Goal: Transaction & Acquisition: Subscribe to service/newsletter

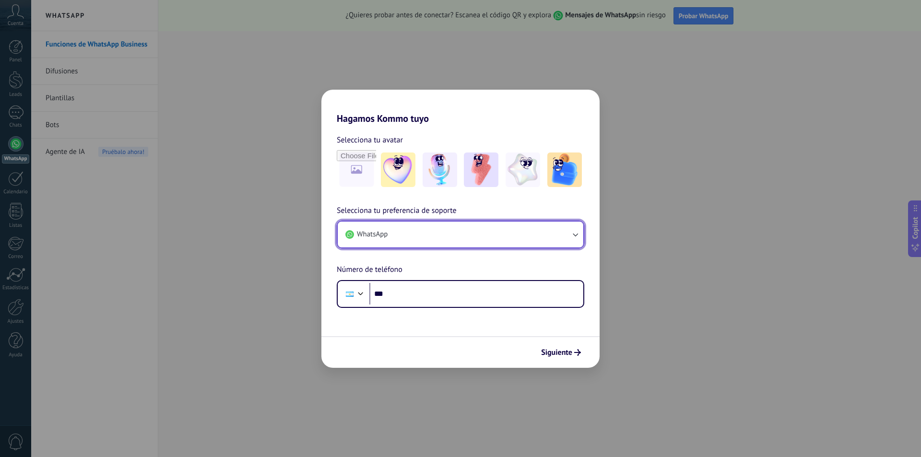
click at [575, 235] on icon "button" at bounding box center [575, 235] width 10 height 10
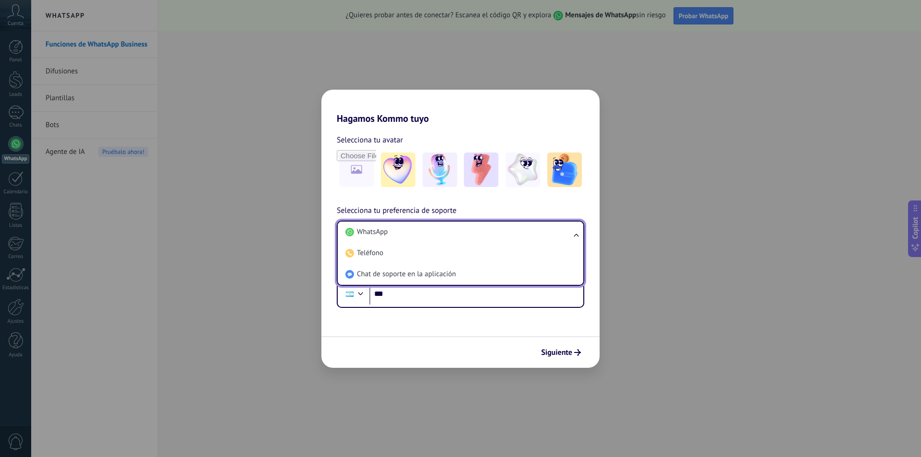
click at [575, 235] on ul "WhatsApp Teléfono Chat de soporte en la aplicación" at bounding box center [461, 253] width 248 height 65
click at [574, 232] on ul "WhatsApp Teléfono Chat de soporte en la aplicación" at bounding box center [461, 253] width 248 height 65
click at [480, 322] on form "Selecciona tu avatar Selecciona tu preferencia de soporte WhatsApp WhatsApp Tel…" at bounding box center [460, 246] width 278 height 244
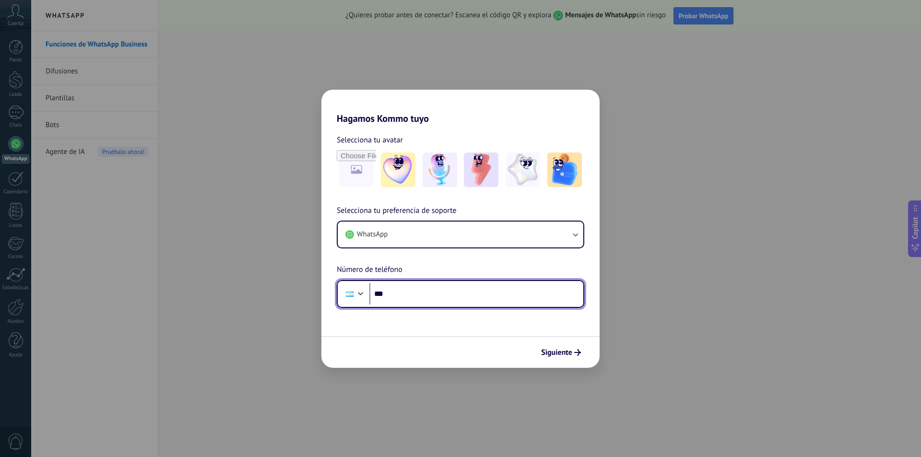
click at [408, 289] on input "***" at bounding box center [476, 294] width 214 height 22
type input "**********"
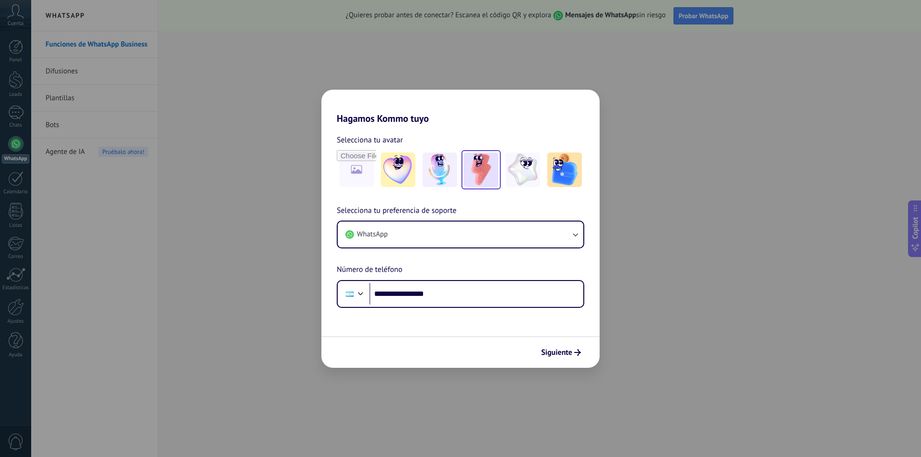
click at [489, 177] on img at bounding box center [481, 170] width 35 height 35
click at [565, 353] on span "Siguiente" at bounding box center [556, 352] width 31 height 7
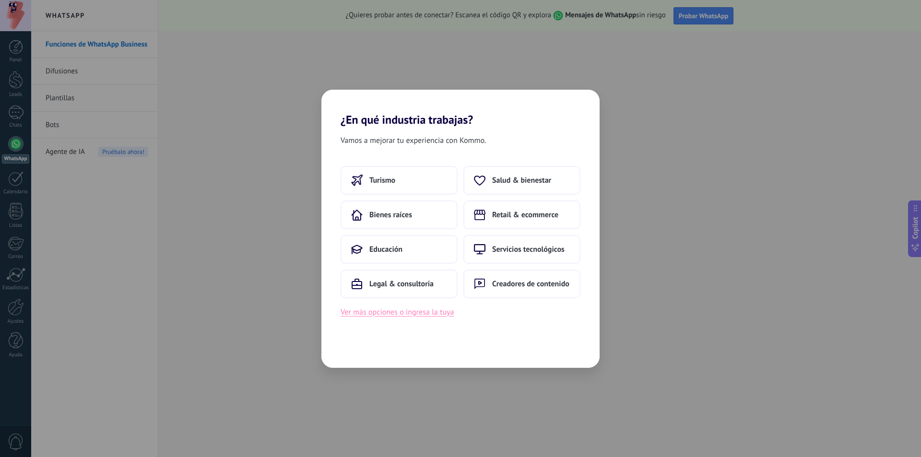
click at [416, 316] on button "Ver más opciones o ingresa la tuya" at bounding box center [397, 312] width 113 height 12
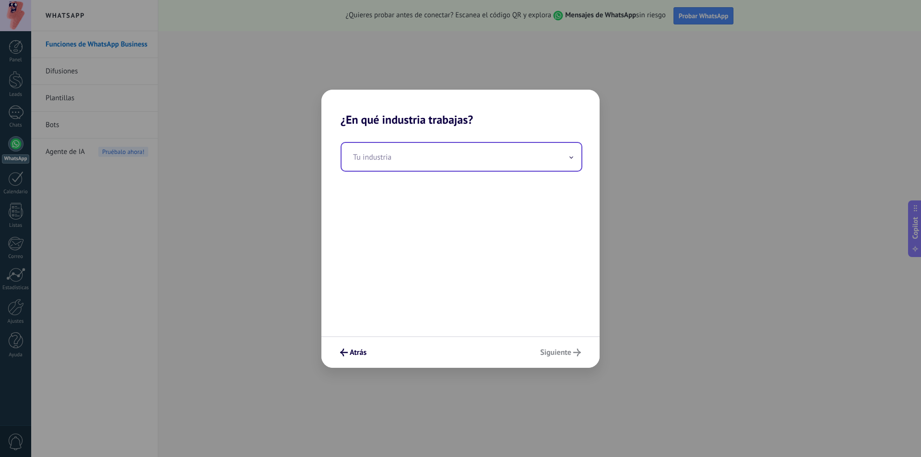
click at [425, 151] on input "text" at bounding box center [462, 157] width 240 height 28
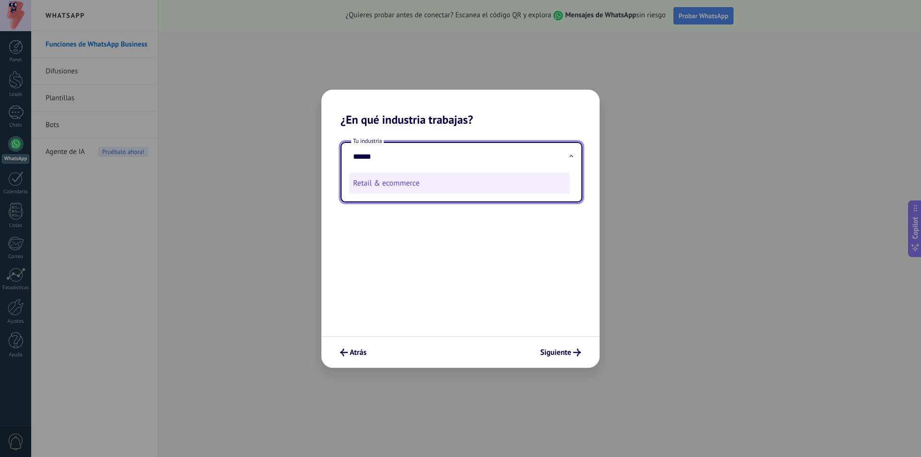
click at [400, 181] on li "Retail & ecommerce" at bounding box center [459, 183] width 221 height 21
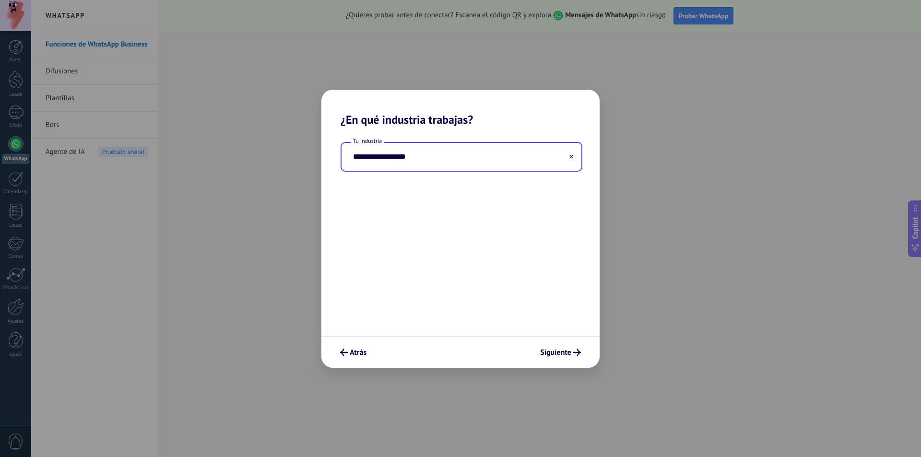
click at [389, 154] on input "**********" at bounding box center [462, 157] width 240 height 28
drag, startPoint x: 374, startPoint y: 159, endPoint x: 469, endPoint y: 159, distance: 94.5
click at [469, 159] on input "**********" at bounding box center [462, 157] width 240 height 28
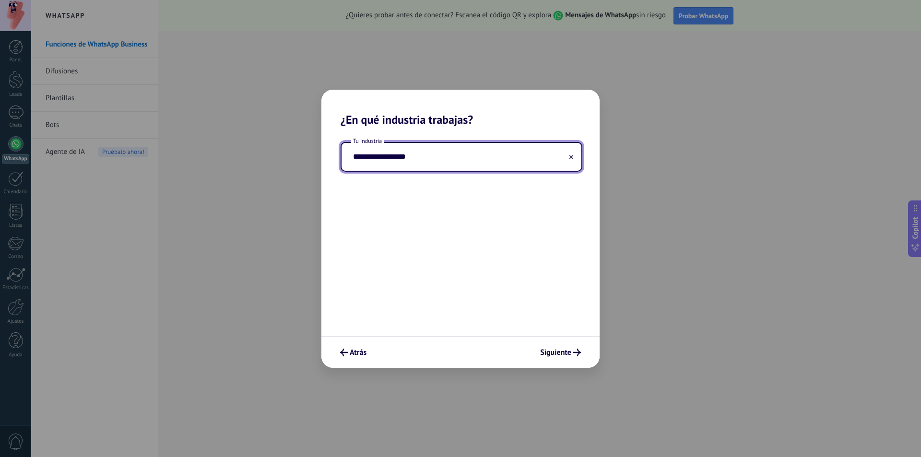
type input "**********"
click at [561, 351] on span "Siguiente" at bounding box center [555, 352] width 31 height 7
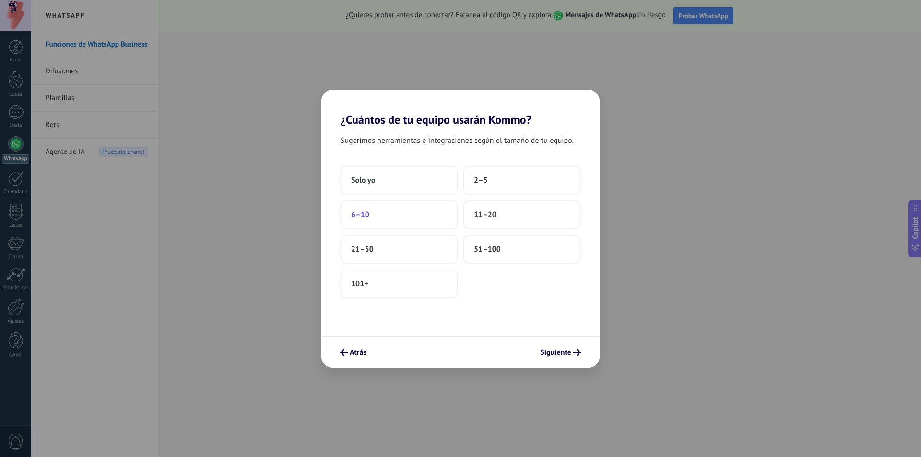
click at [403, 212] on button "6–10" at bounding box center [399, 215] width 117 height 29
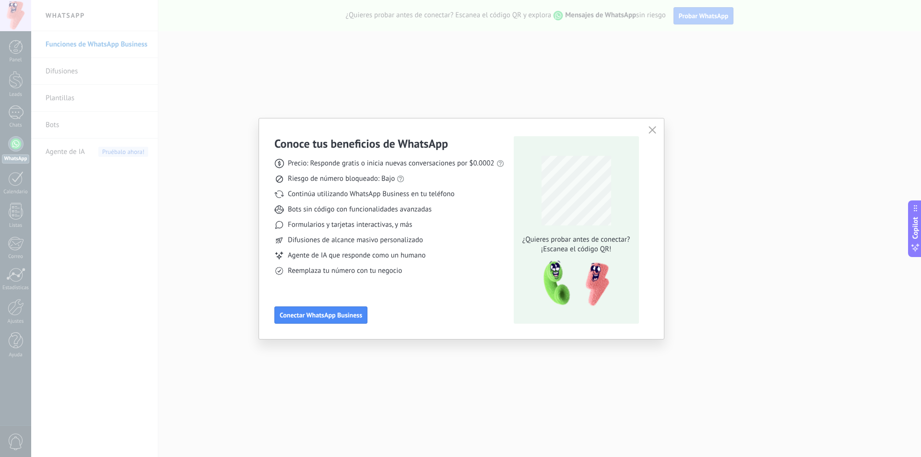
click at [462, 125] on div "Conoce tus beneficios de WhatsApp Precio: Responde gratis o inicia nuevas conve…" at bounding box center [461, 229] width 405 height 221
click at [433, 300] on div "Conoce tus beneficios de WhatsApp Precio: Responde gratis o inicia nuevas conve…" at bounding box center [389, 230] width 230 height 188
click at [460, 273] on div "Reemplaza tu número con tu negocio" at bounding box center [389, 271] width 230 height 10
click at [434, 125] on div "Conoce tus beneficios de WhatsApp Precio: Responde gratis o inicia nuevas conve…" at bounding box center [461, 229] width 405 height 221
click at [464, 126] on div "Conoce tus beneficios de WhatsApp Precio: Responde gratis o inicia nuevas conve…" at bounding box center [461, 229] width 405 height 221
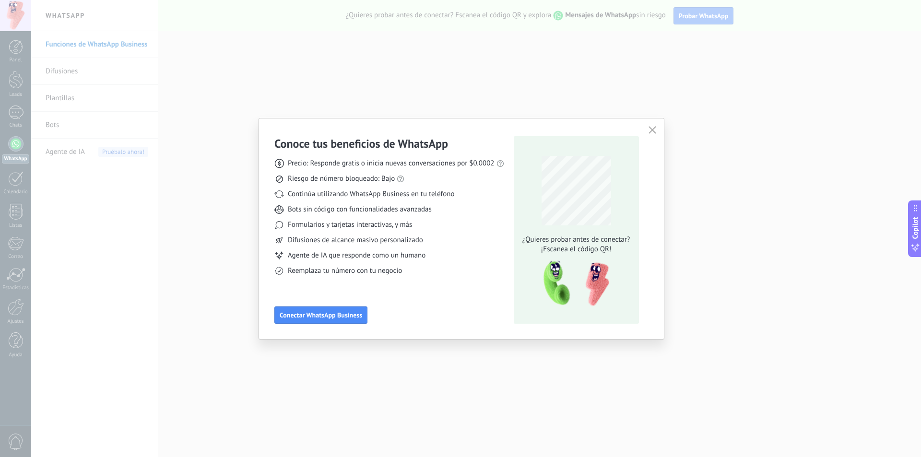
click at [455, 130] on div "Conoce tus beneficios de WhatsApp Precio: Responde gratis o inicia nuevas conve…" at bounding box center [461, 229] width 405 height 221
click at [454, 128] on div "Conoce tus beneficios de WhatsApp Precio: Responde gratis o inicia nuevas conve…" at bounding box center [461, 229] width 405 height 221
click at [468, 123] on div "Conoce tus beneficios de WhatsApp Precio: Responde gratis o inicia nuevas conve…" at bounding box center [461, 229] width 405 height 221
click at [455, 126] on div "Conoce tus beneficios de WhatsApp Precio: Responde gratis o inicia nuevas conve…" at bounding box center [461, 229] width 405 height 221
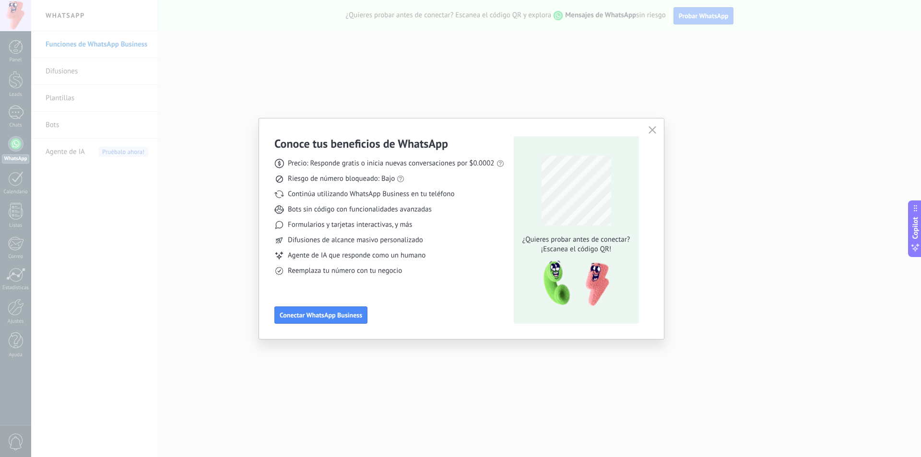
click at [451, 126] on div "Conoce tus beneficios de WhatsApp Precio: Responde gratis o inicia nuevas conve…" at bounding box center [461, 229] width 405 height 221
click at [461, 125] on div "Conoce tus beneficios de WhatsApp Precio: Responde gratis o inicia nuevas conve…" at bounding box center [461, 229] width 405 height 221
click at [422, 125] on div "Conoce tus beneficios de WhatsApp Precio: Responde gratis o inicia nuevas conve…" at bounding box center [461, 229] width 405 height 221
click at [458, 125] on div "Conoce tus beneficios de WhatsApp Precio: Responde gratis o inicia nuevas conve…" at bounding box center [461, 229] width 405 height 221
click at [346, 316] on span "Conectar WhatsApp Business" at bounding box center [321, 315] width 83 height 7
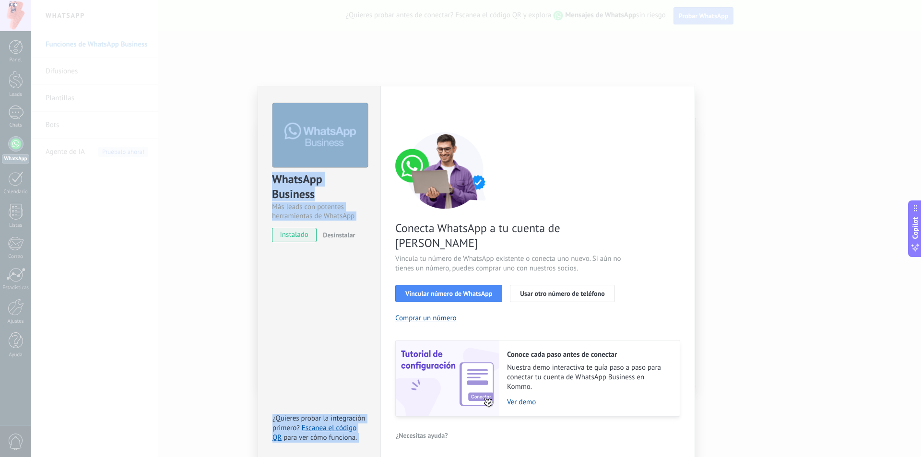
drag, startPoint x: 479, startPoint y: 89, endPoint x: 374, endPoint y: 49, distance: 112.7
click at [374, 49] on div "WhatsApp Business Más leads con potentes herramientas de WhatsApp instalado Des…" at bounding box center [476, 228] width 890 height 457
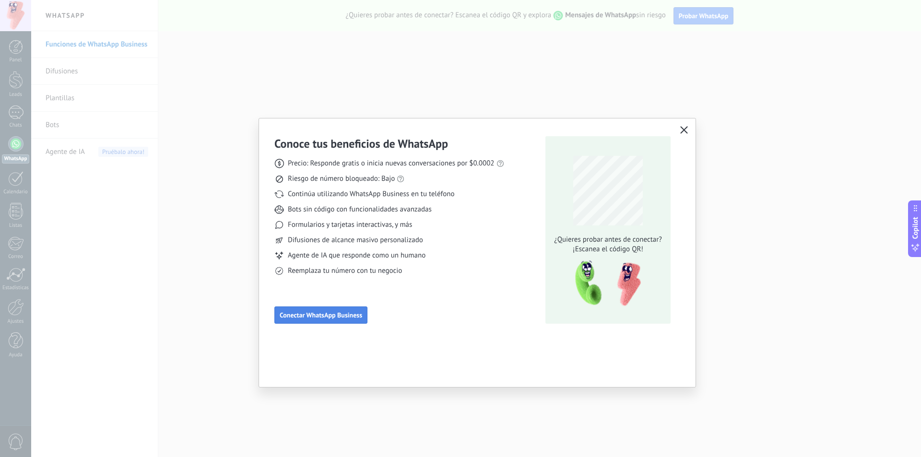
click at [351, 314] on span "Conectar WhatsApp Business" at bounding box center [321, 315] width 83 height 7
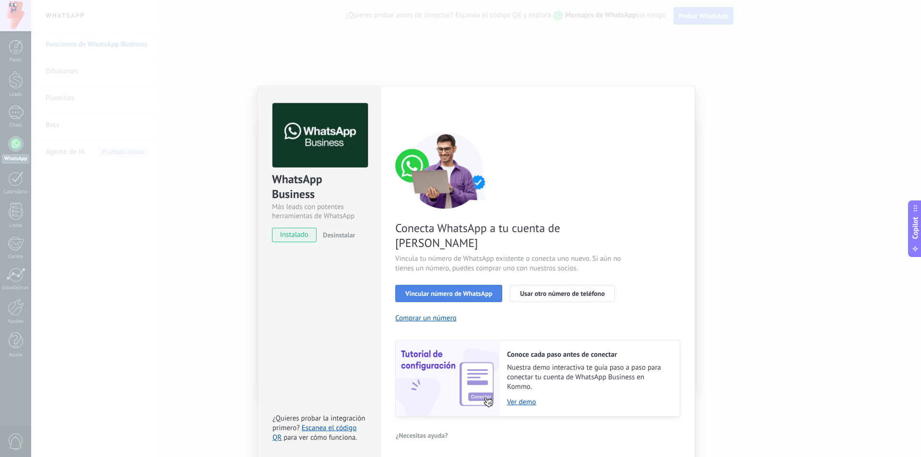
click at [459, 290] on span "Vincular número de WhatsApp" at bounding box center [448, 293] width 87 height 7
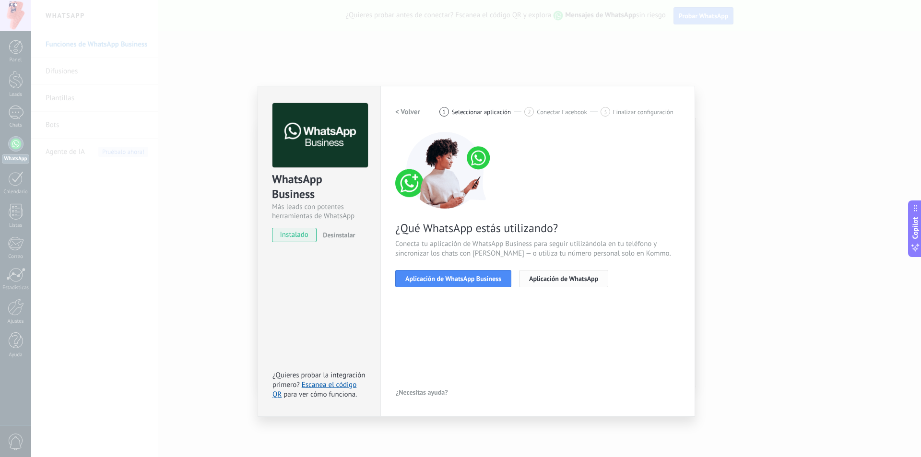
click at [572, 283] on button "Aplicación de WhatsApp" at bounding box center [563, 278] width 89 height 17
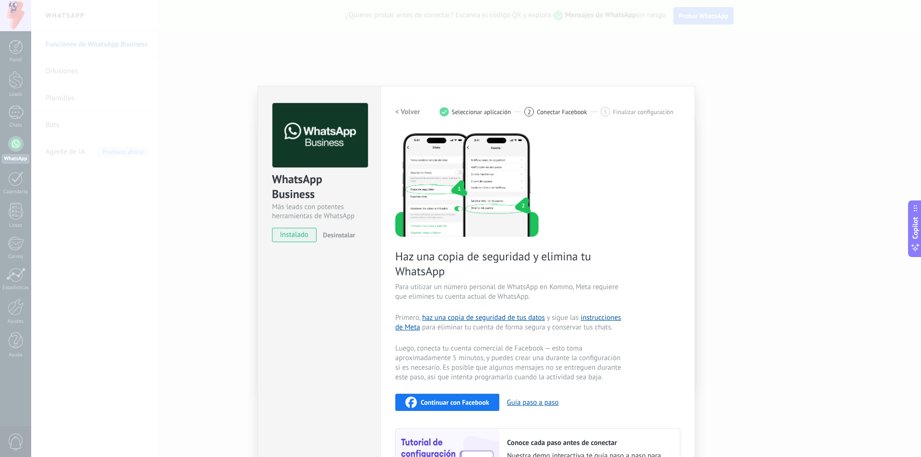
click at [439, 403] on span "Continuar con Facebook" at bounding box center [455, 402] width 69 height 7
